Goal: Information Seeking & Learning: Learn about a topic

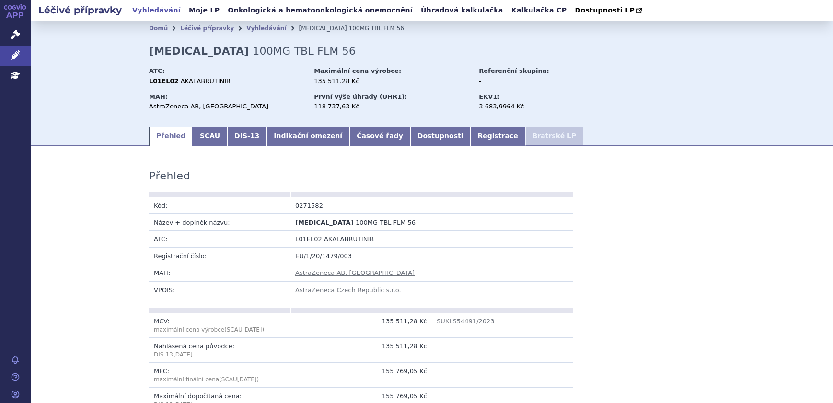
click at [18, 52] on icon at bounding box center [16, 55] width 10 height 10
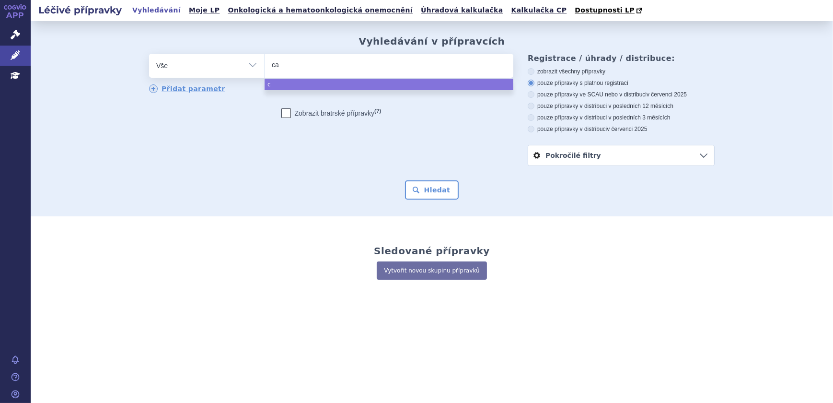
type input "cal"
type input "calqu"
type input "calquenc"
type input "calquence"
select select "calquence"
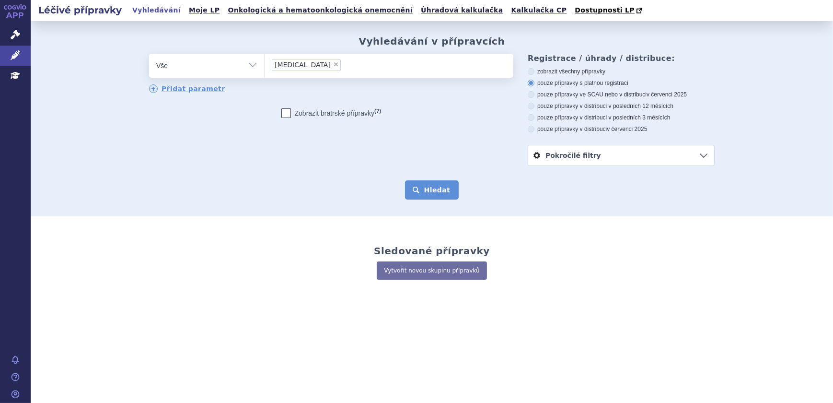
click at [428, 184] on button "Hledat" at bounding box center [432, 189] width 54 height 19
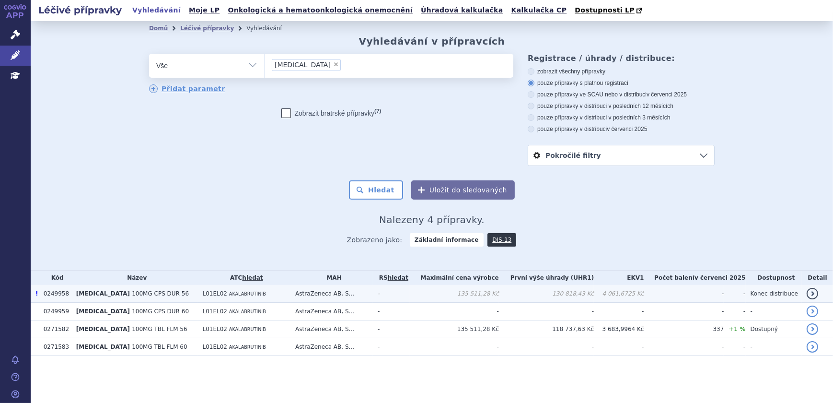
click at [283, 295] on td "L01EL02 AKALABRUTINIB" at bounding box center [244, 294] width 93 height 18
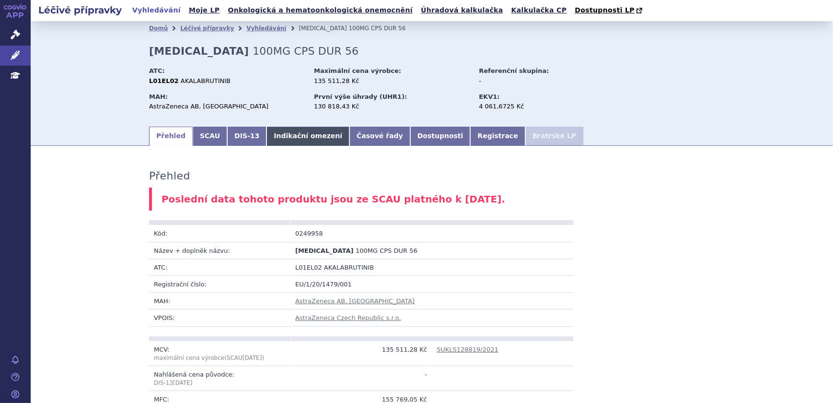
click at [267, 132] on link "Indikační omezení" at bounding box center [308, 136] width 83 height 19
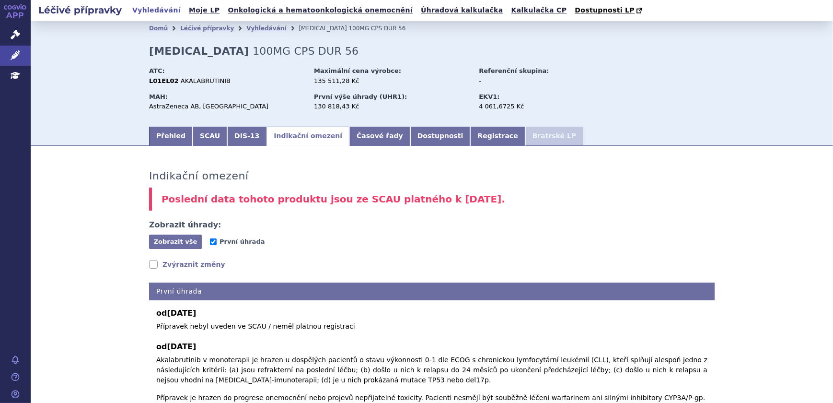
scroll to position [87, 0]
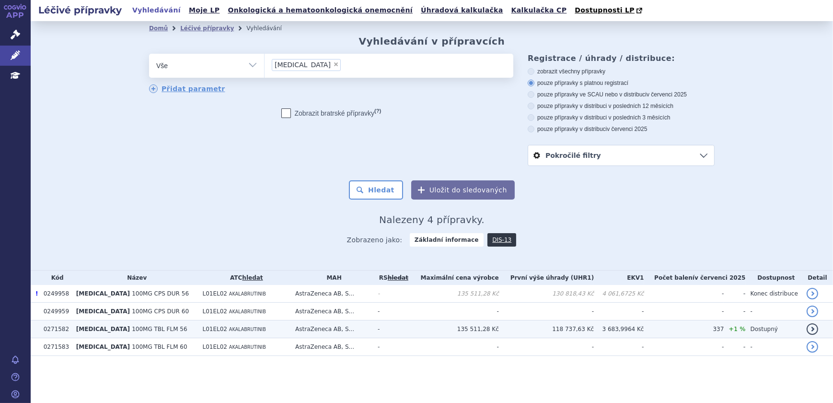
click at [513, 326] on td "118 737,63 Kč" at bounding box center [546, 329] width 95 height 18
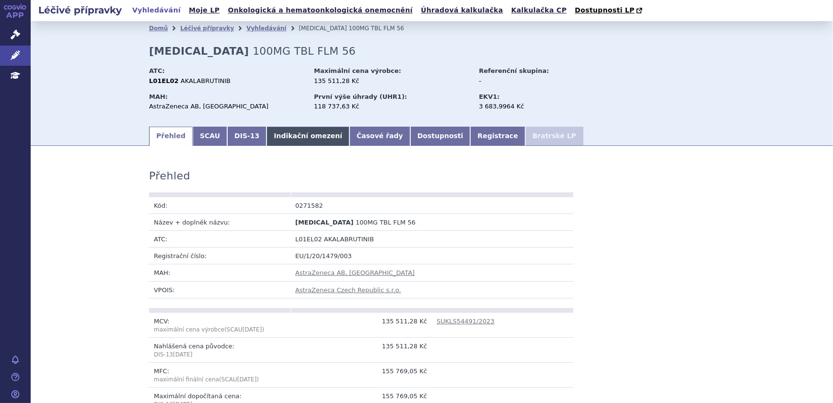
click at [269, 139] on link "Indikační omezení" at bounding box center [308, 136] width 83 height 19
